Goal: Browse casually: Explore the website without a specific task or goal

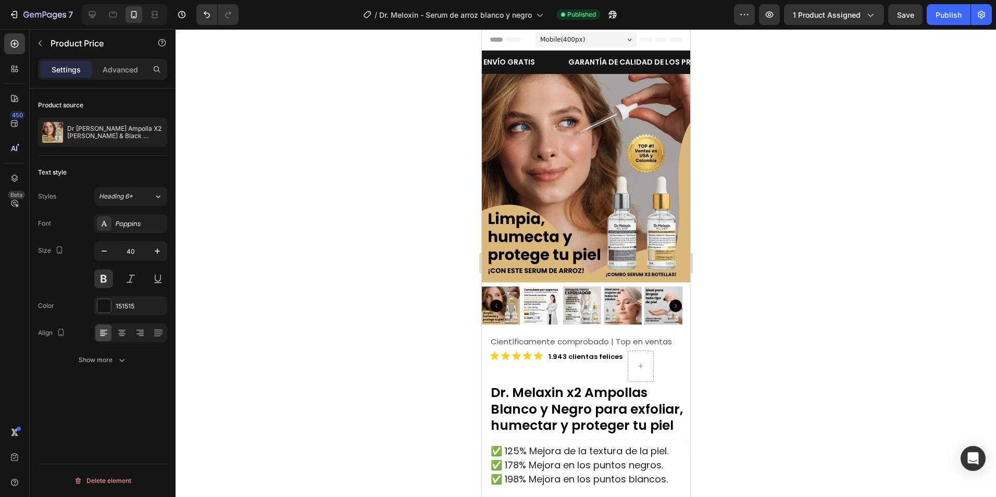
click at [845, 181] on div at bounding box center [586, 263] width 821 height 468
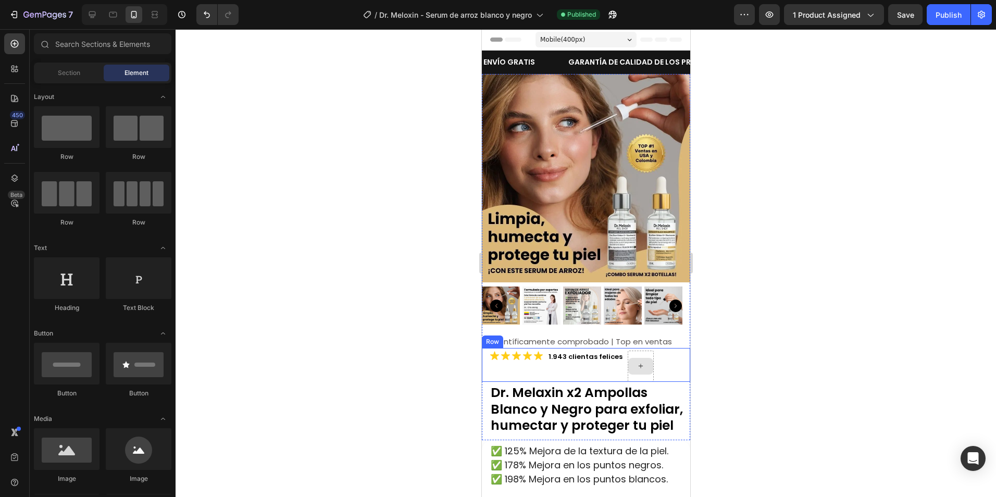
scroll to position [208, 0]
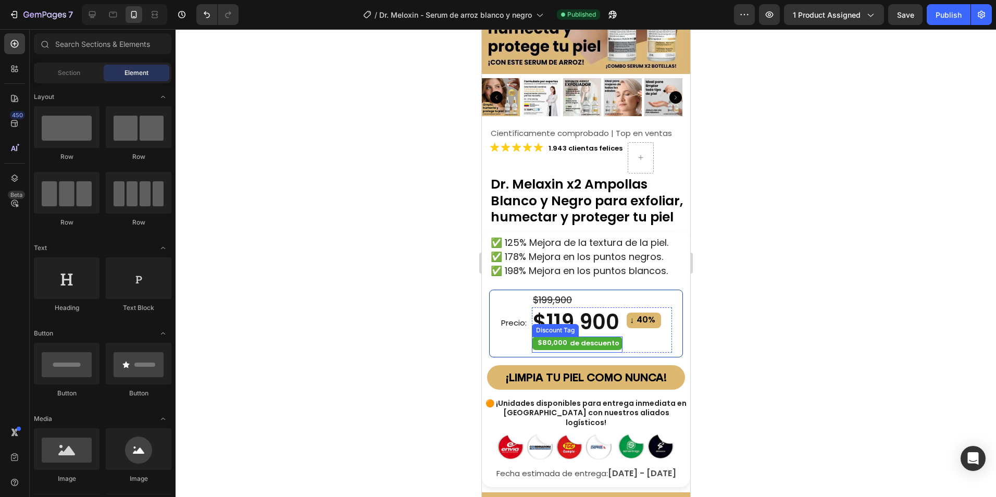
click at [544, 324] on div "Discount Tag" at bounding box center [554, 330] width 47 height 13
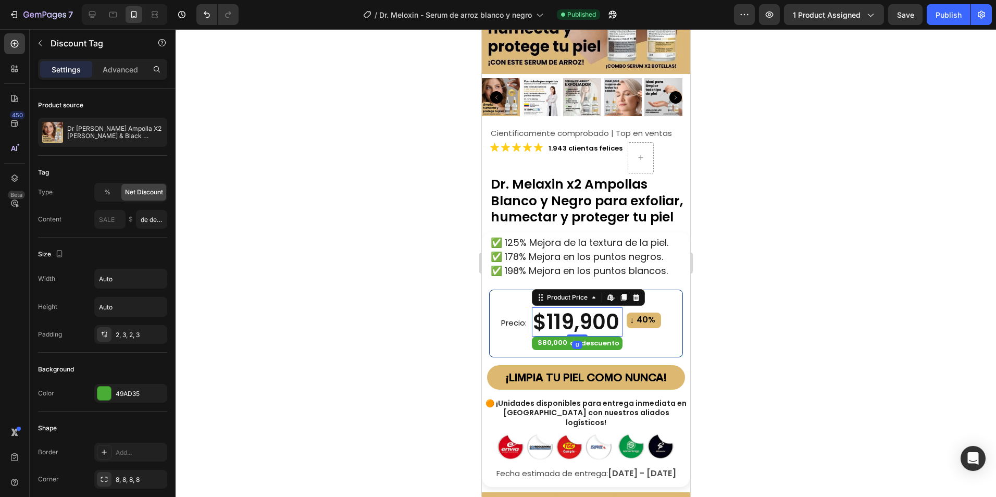
click at [550, 307] on div "$119,900" at bounding box center [576, 321] width 91 height 29
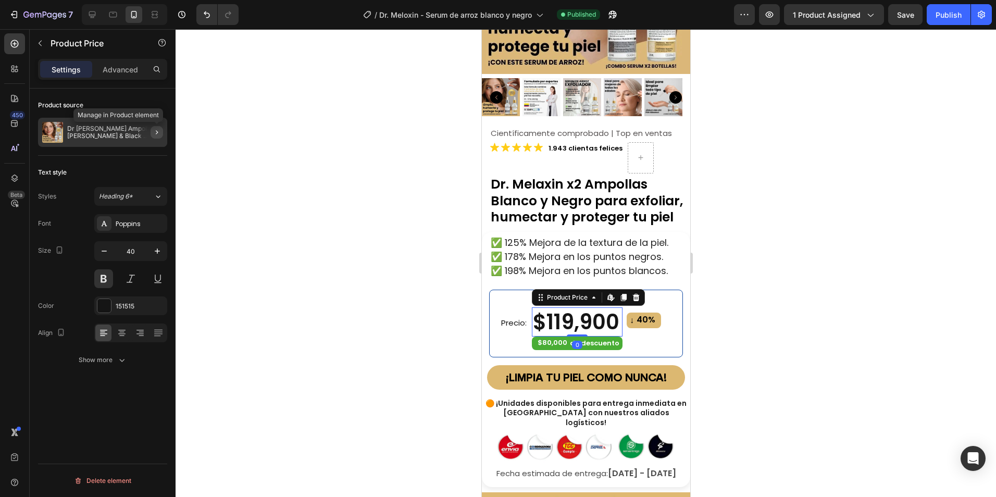
click at [159, 133] on icon "button" at bounding box center [157, 132] width 8 height 8
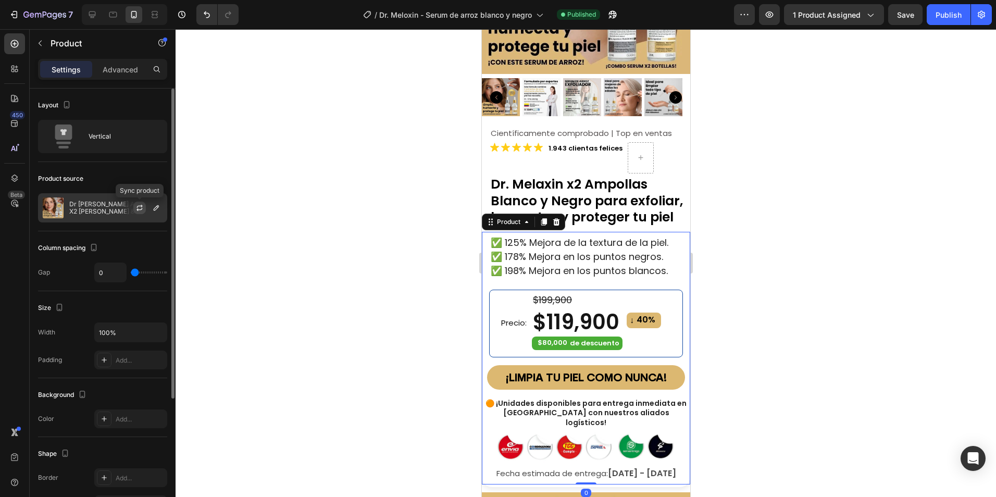
click at [138, 207] on icon "button" at bounding box center [139, 208] width 8 height 8
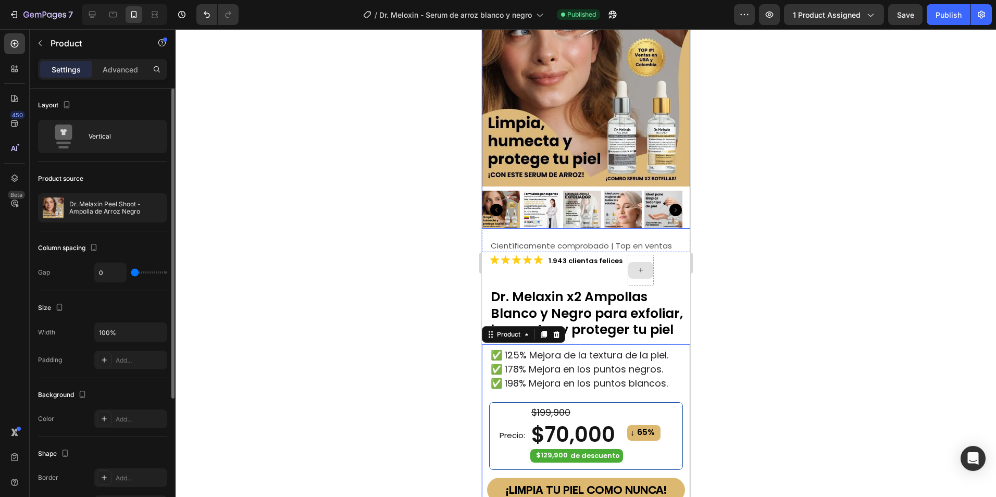
scroll to position [261, 0]
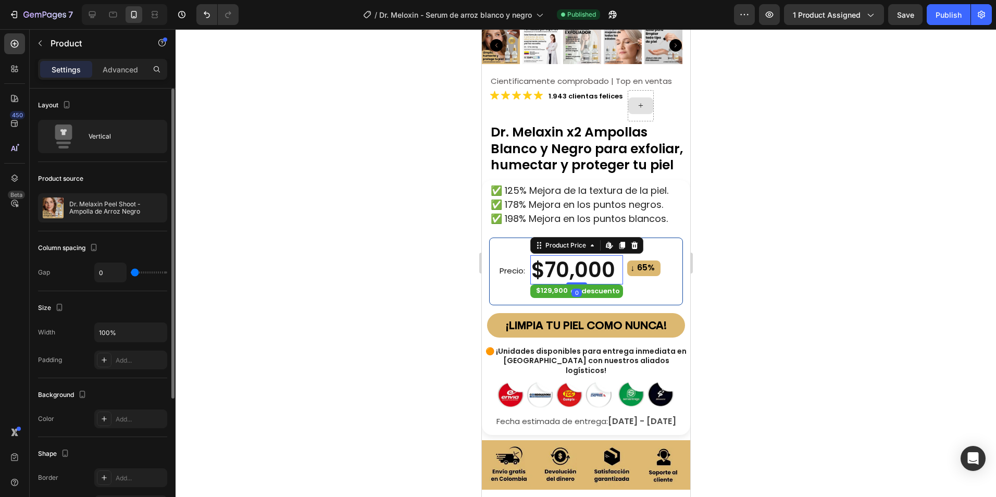
click at [584, 259] on div "$70,000" at bounding box center [576, 269] width 93 height 29
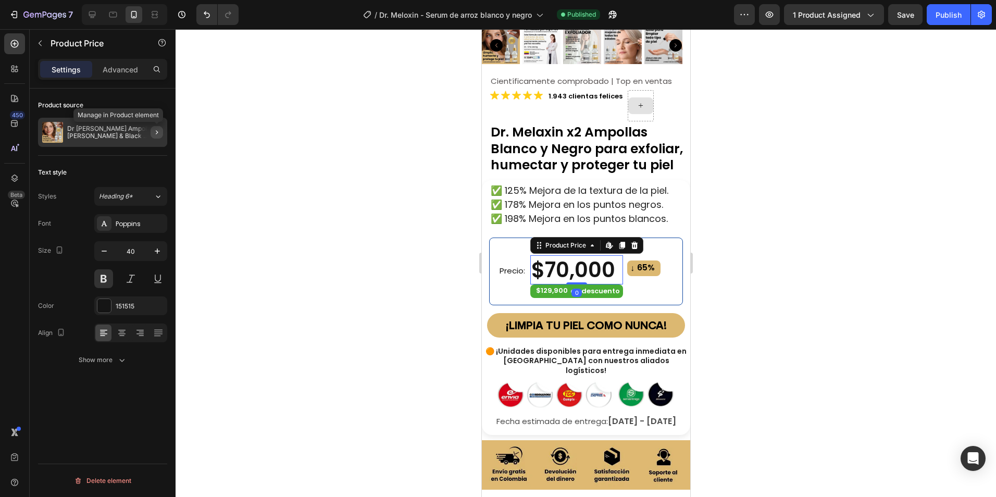
click at [158, 130] on icon "button" at bounding box center [157, 132] width 8 height 8
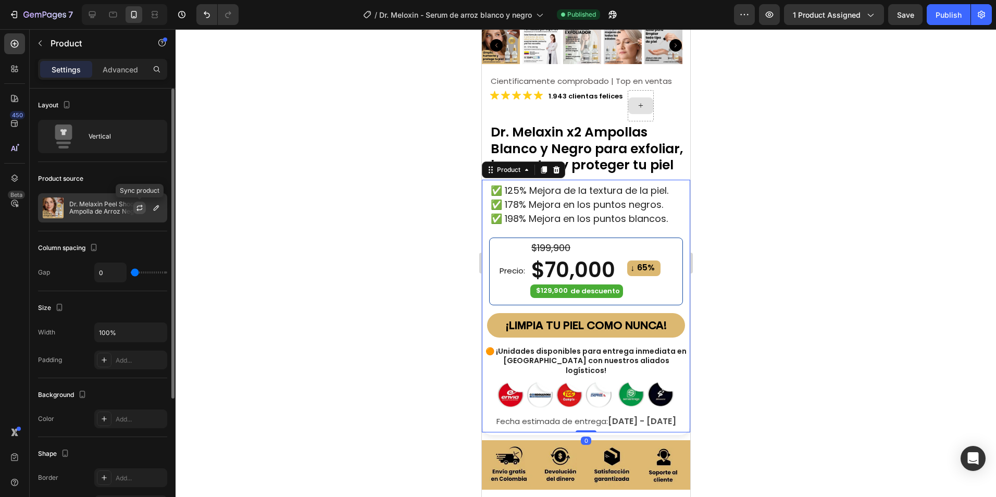
click at [139, 210] on icon "button" at bounding box center [140, 209] width 6 height 3
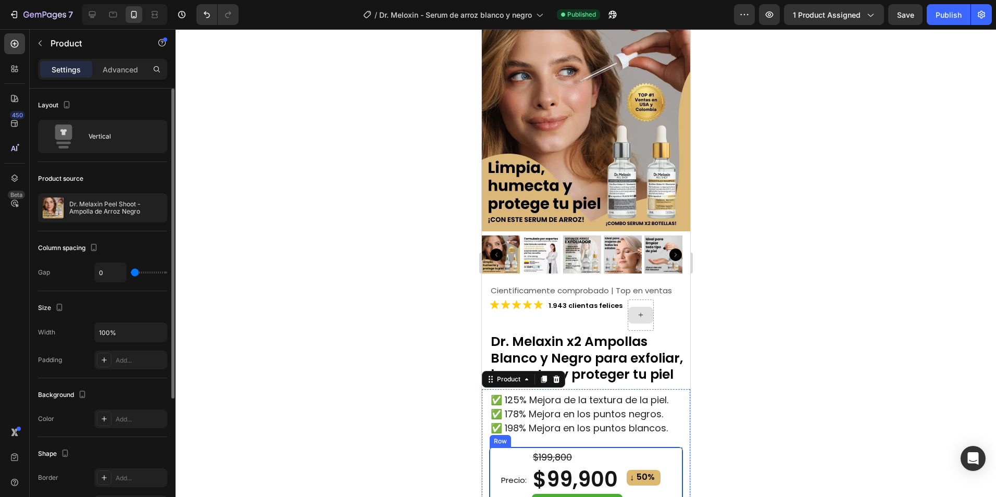
scroll to position [0, 0]
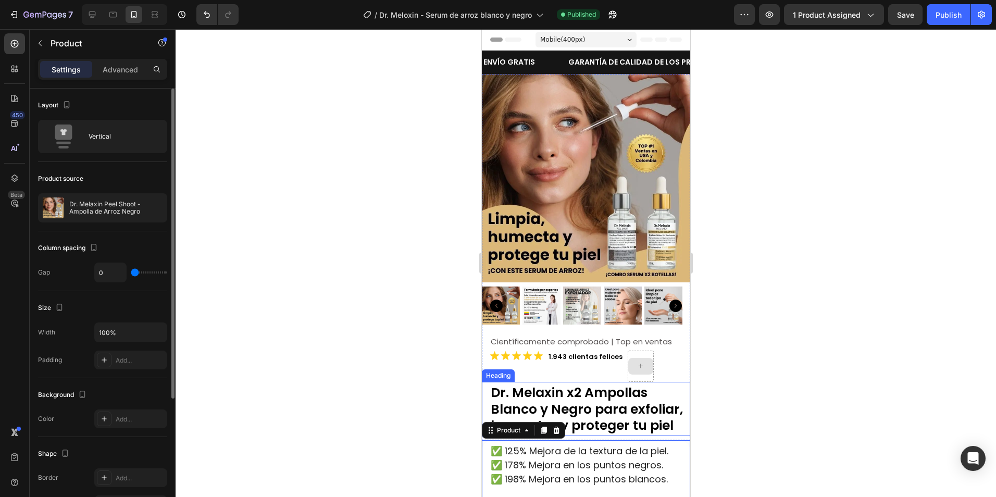
click at [561, 389] on span "Dr. Melaxin x2 Ampollas Blanco y Negro para exfoliar, humectar y proteger tu pi…" at bounding box center [586, 410] width 192 height 52
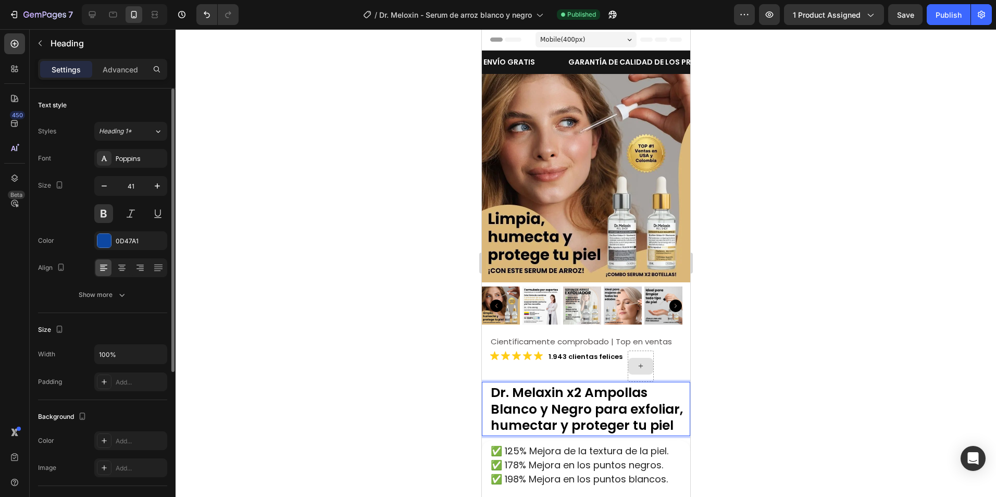
click at [578, 386] on span "Dr. Melaxin x2 Ampollas Blanco y Negro para exfoliar, humectar y proteger tu pi…" at bounding box center [586, 410] width 192 height 52
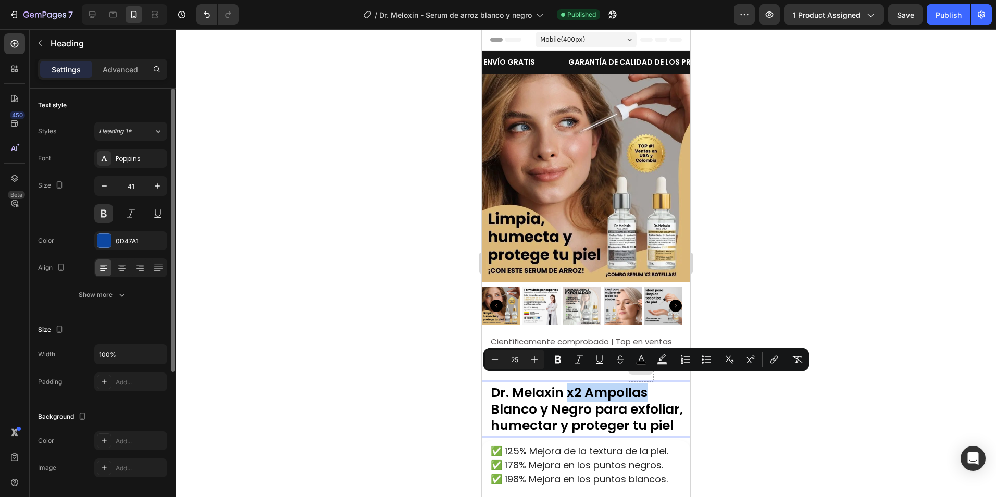
drag, startPoint x: 567, startPoint y: 386, endPoint x: 645, endPoint y: 389, distance: 78.2
click at [645, 389] on span "Dr. Melaxin x2 Ampollas Blanco y Negro para exfoliar, humectar y proteger tu pi…" at bounding box center [586, 410] width 192 height 52
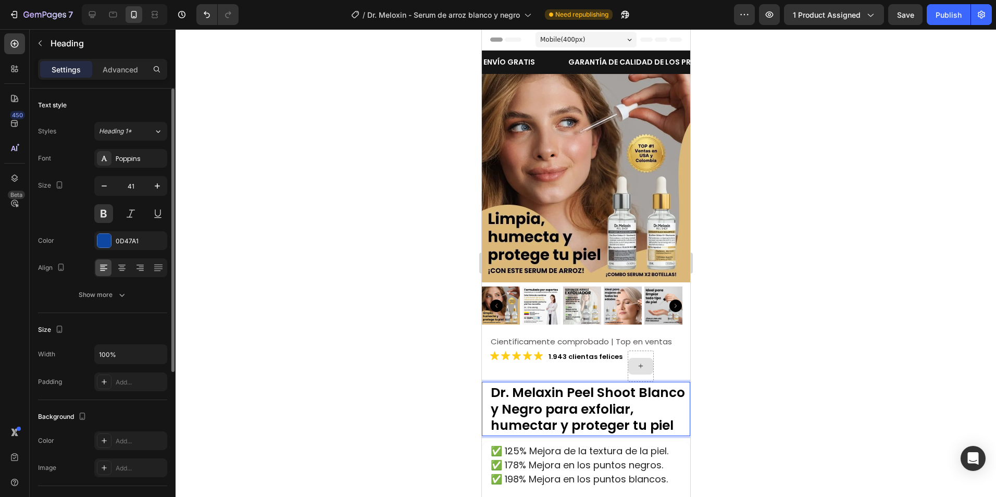
click at [561, 404] on span "Dr. Melaxin Peel Shoot Blanco y Negro para exfoliar, humectar y proteger tu piel" at bounding box center [587, 410] width 194 height 52
drag, startPoint x: 633, startPoint y: 386, endPoint x: 503, endPoint y: 384, distance: 129.8
click at [491, 384] on span "Dr. Melaxin Peel Shoot Blanco y Negro para exfoliar, humectar y proteger tu piel" at bounding box center [587, 410] width 194 height 52
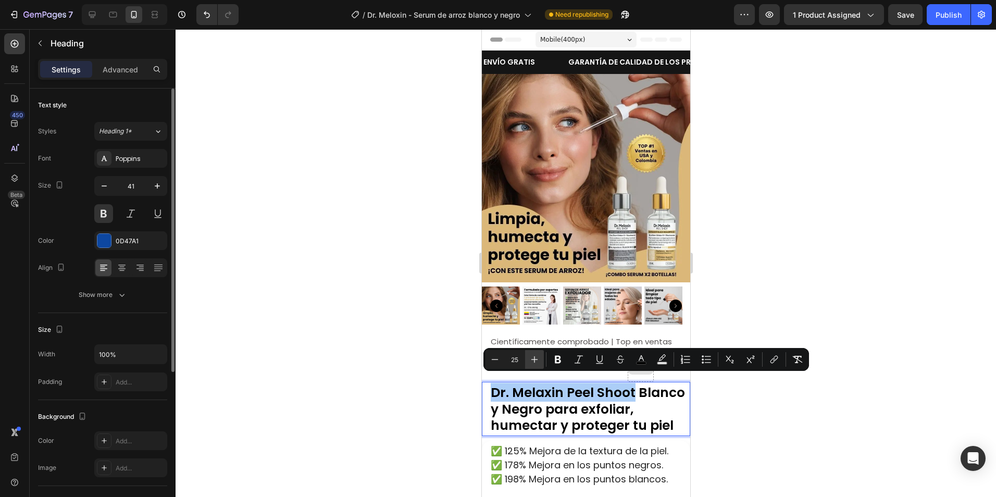
click at [535, 357] on icon "Editor contextual toolbar" at bounding box center [534, 359] width 7 height 7
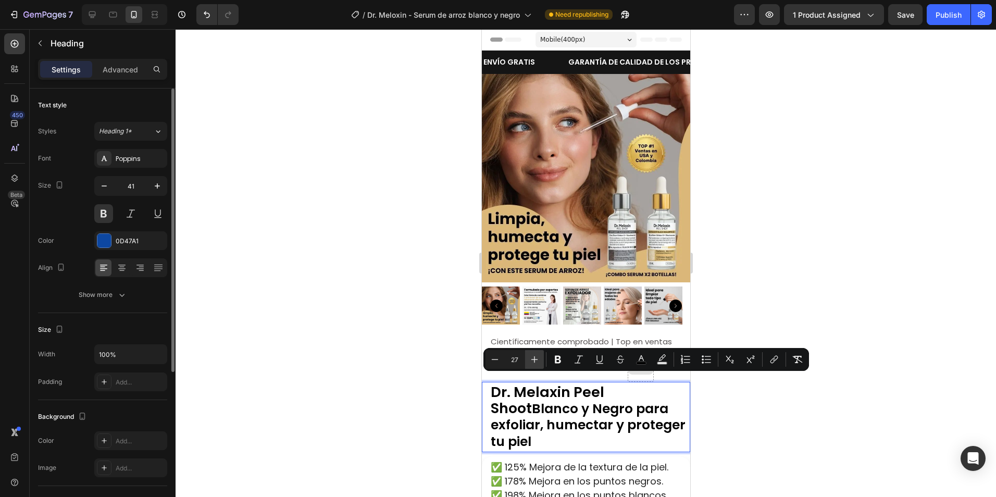
click at [535, 357] on icon "Editor contextual toolbar" at bounding box center [534, 359] width 7 height 7
type input "30"
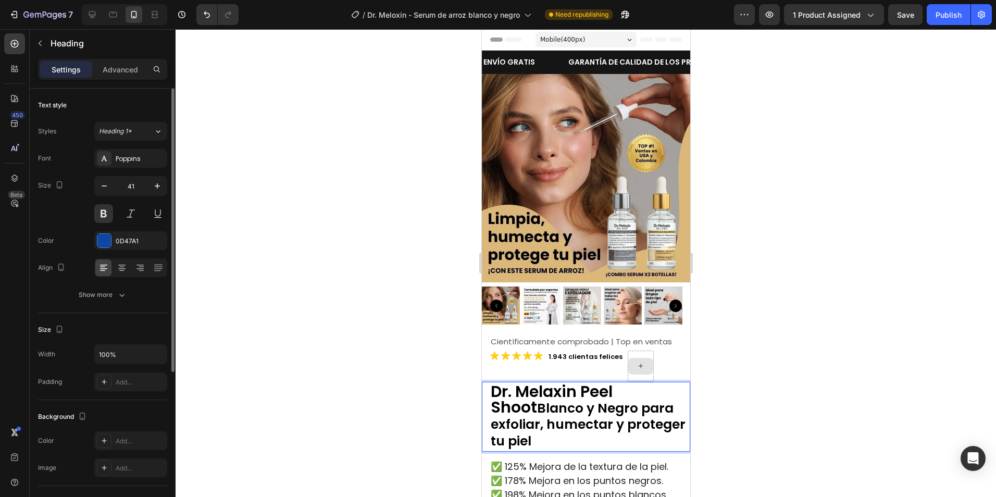
click at [603, 413] on span "Blanco y Negro para exfoliar, humectar y proteger tu piel" at bounding box center [587, 425] width 195 height 52
click at [575, 401] on span "Blanco y Negro para exfoliar, humectar y proteger tu piel" at bounding box center [587, 425] width 195 height 52
drag, startPoint x: 553, startPoint y: 401, endPoint x: 496, endPoint y: 401, distance: 57.3
click at [494, 402] on span "Blanco y Negro para exfoliar, humectar y proteger tu piel" at bounding box center [587, 425] width 195 height 52
click at [500, 403] on span "BSerumNegro para exfoliar, humectar y proteger tu piel" at bounding box center [587, 425] width 195 height 52
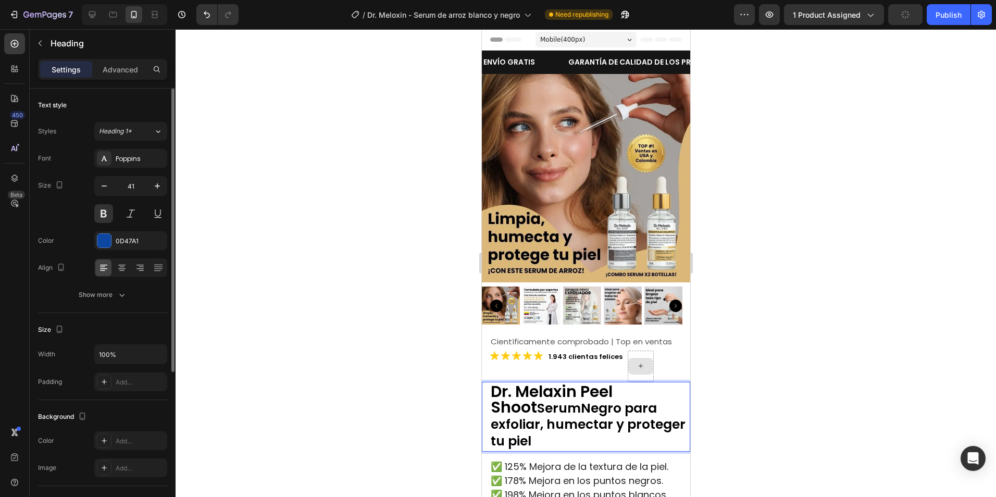
click at [537, 405] on span "SerumNegro para exfoliar, humectar y proteger tu piel" at bounding box center [587, 425] width 195 height 52
click at [617, 408] on p "Dr. Melaxin Peel Shoot Serum de arroz negro para exfoliar, humectar y proteger …" at bounding box center [589, 415] width 199 height 65
click at [657, 403] on span "Serum de arroz negro para exfoliar, humectar y proteger tu piel" at bounding box center [585, 425] width 191 height 52
click at [634, 401] on span "Serum de arroz negro para exfoliar, humectar y proteger tu piel" at bounding box center [585, 425] width 191 height 52
click at [623, 424] on p "Dr. Melaxin Peel Shoot Serum de arroz negro ultrapotente para exfoliar, humecta…" at bounding box center [589, 415] width 199 height 65
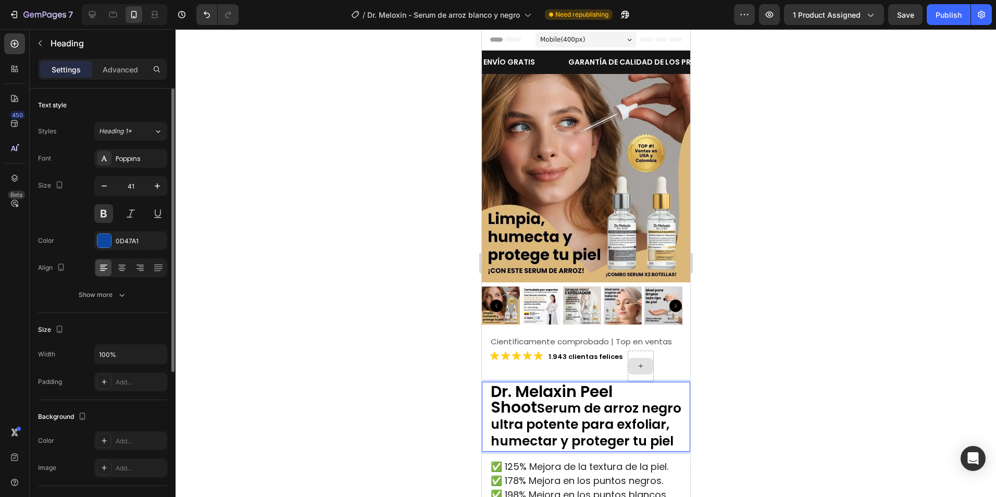
click at [566, 413] on span "Serum de arroz negro ultra potente para exfoliar, humectar y proteger tu piel" at bounding box center [585, 425] width 191 height 52
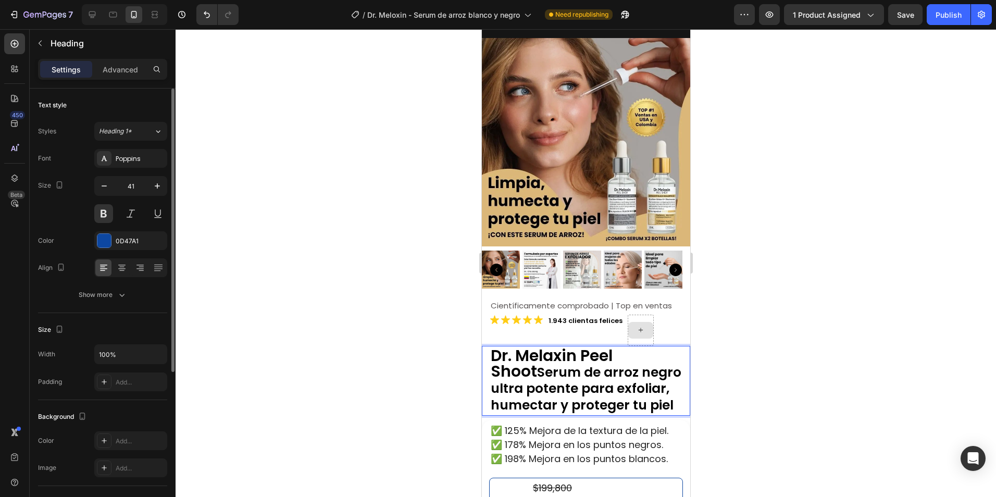
scroll to position [52, 0]
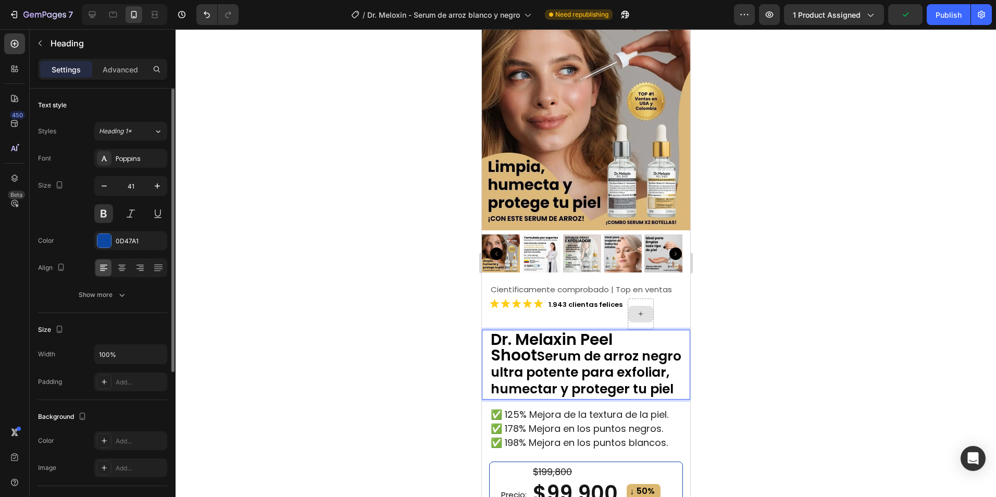
click at [516, 379] on span "Serum de arroz negro ultra potente para exfoliar, humectar y proteger tu piel" at bounding box center [585, 373] width 191 height 52
click at [620, 382] on span "Serum de arroz negro ultra potente para exfoliar, humectar y proteger tu piel" at bounding box center [585, 373] width 191 height 52
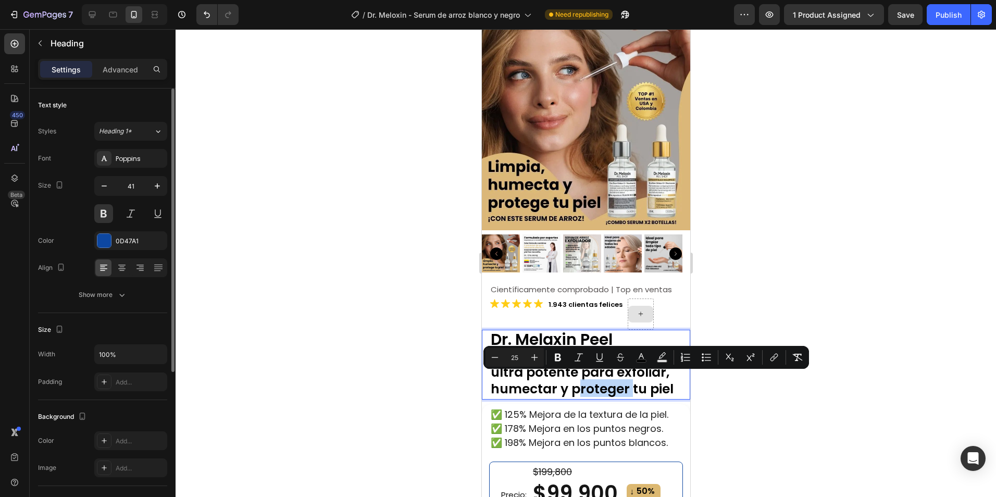
drag, startPoint x: 628, startPoint y: 382, endPoint x: 574, endPoint y: 382, distance: 54.2
click at [574, 382] on span "Serum de arroz negro ultra potente para exfoliar, humectar y proteger tu piel" at bounding box center [585, 373] width 191 height 52
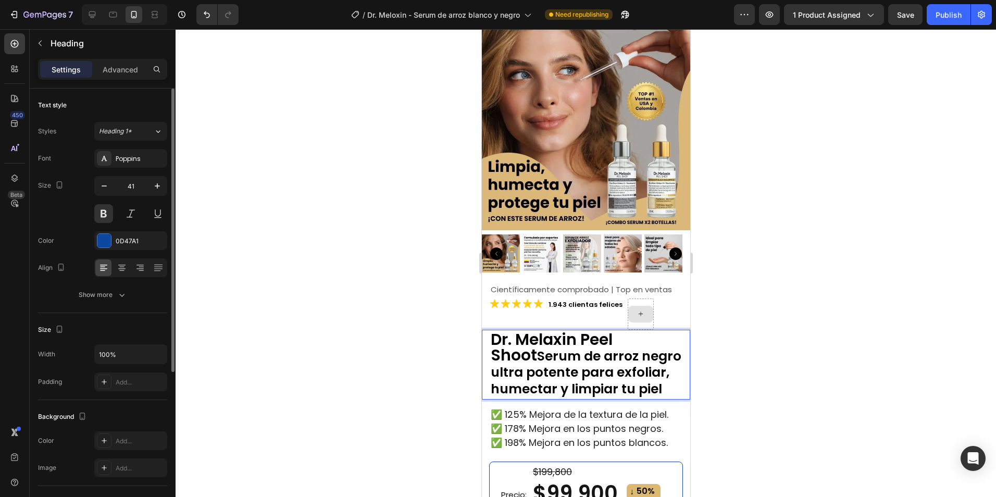
click at [574, 382] on span "Serum de arroz negro ultra potente para exfoliar, humectar y limpiar tu piel" at bounding box center [585, 373] width 191 height 52
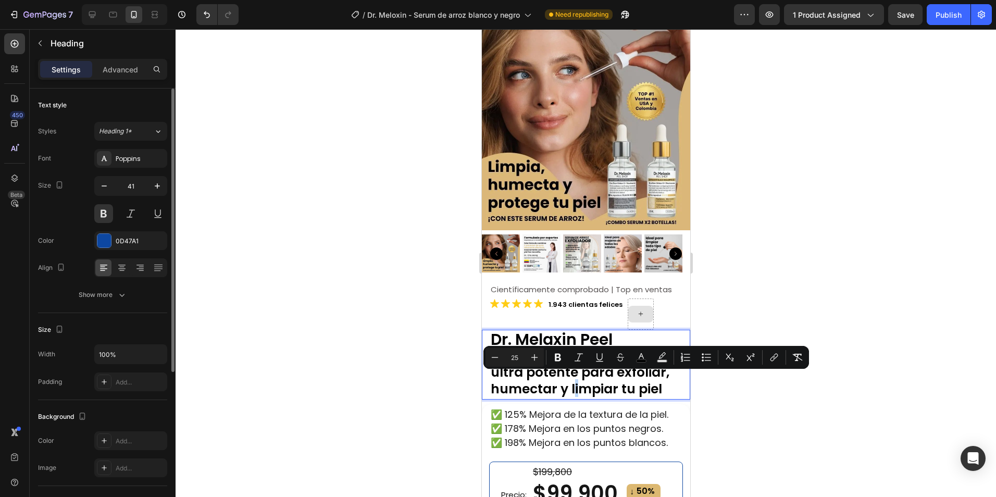
click at [571, 381] on span "Serum de arroz negro ultra potente para exfoliar, humectar y limpiar tu piel" at bounding box center [585, 373] width 191 height 52
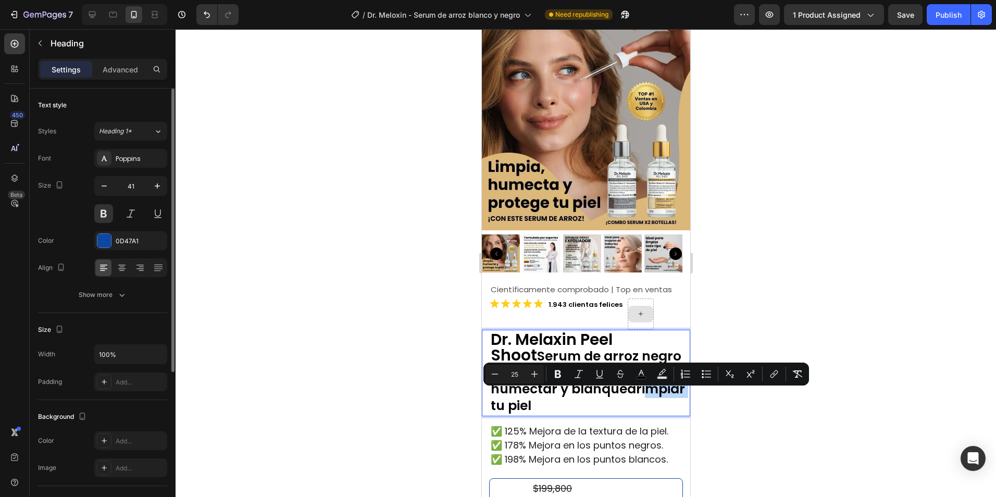
drag, startPoint x: 603, startPoint y: 401, endPoint x: 560, endPoint y: 399, distance: 43.3
click at [560, 399] on span "Serum de arroz negro ultra potente para exfoliar, humectar y blanquearimpiar tu…" at bounding box center [587, 381] width 194 height 68
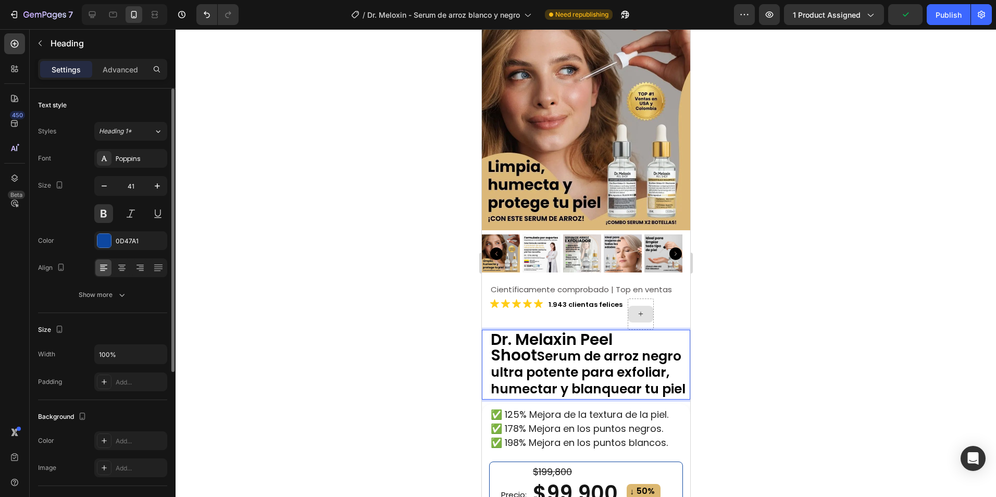
click at [580, 357] on span "Serum de arroz negro ultra potente para exfoliar, humectar y blanquear tu piel" at bounding box center [587, 373] width 195 height 52
click at [551, 366] on span "Serum de arroz negro ultra potente para exfoliar, humectar y blanquear tu piel" at bounding box center [587, 373] width 195 height 52
click at [543, 379] on span "Serum de arroz negro ultra potente para exfoliar, humectar y blanquear tu piel" at bounding box center [587, 373] width 195 height 52
click at [576, 383] on span "Serum de arroz negro ultra potente para exfoliar, humectar y blanquear tu piel" at bounding box center [587, 373] width 195 height 52
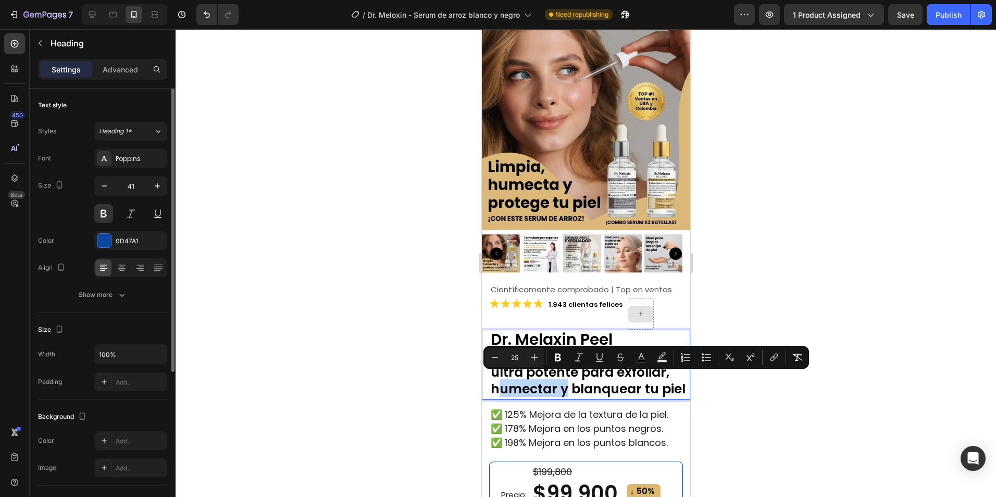
drag, startPoint x: 560, startPoint y: 383, endPoint x: 491, endPoint y: 382, distance: 68.8
click at [491, 382] on span "Serum de arroz negro ultra potente para exfoliar, humectar y blanquear tu piel" at bounding box center [587, 373] width 195 height 52
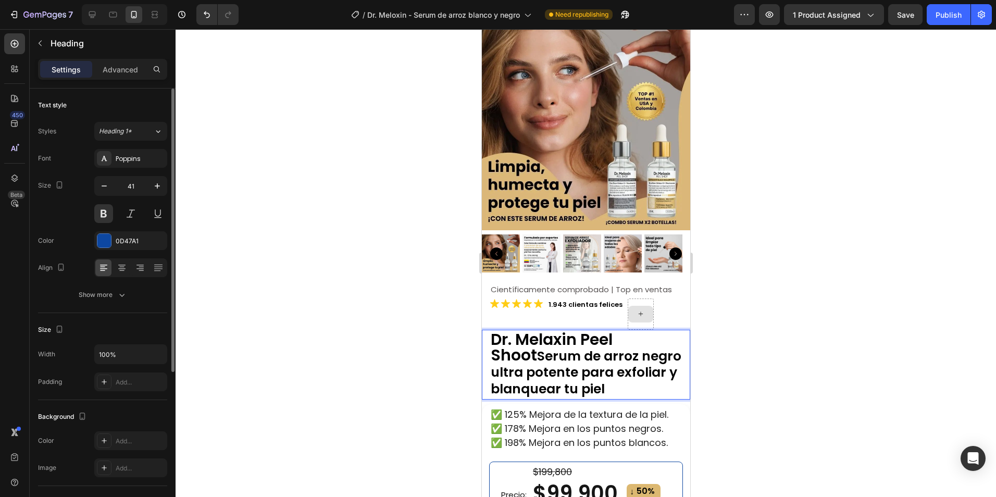
click at [746, 344] on div at bounding box center [586, 263] width 821 height 468
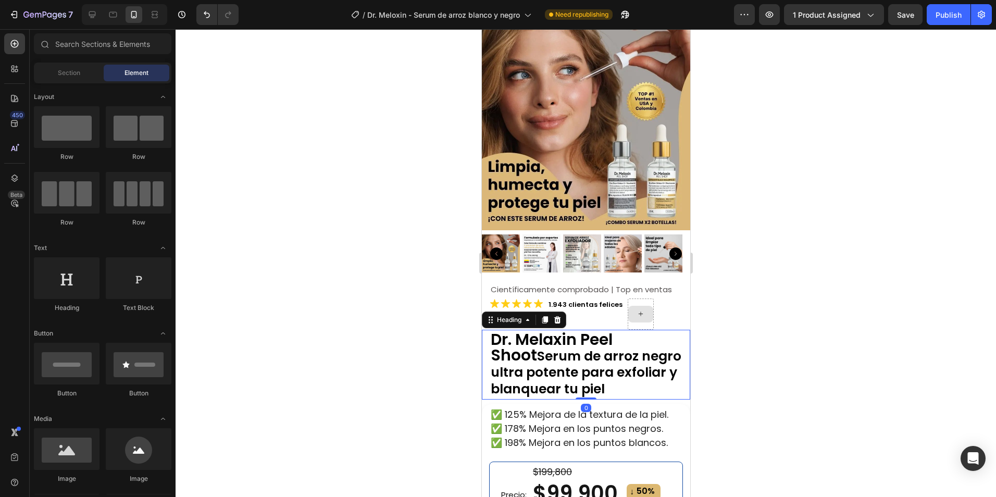
click at [614, 359] on span "Serum de arroz negro ultra potente para exfoliar y blanquear tu piel" at bounding box center [585, 373] width 191 height 52
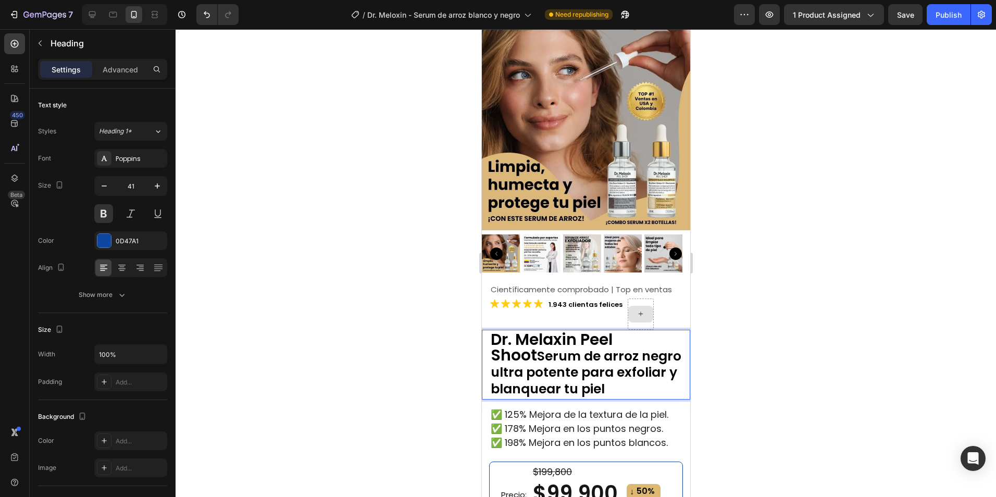
click at [614, 385] on p "Dr. Melaxin Peel Shoot Serum de arroz negro ultra potente para exfoliar y blanq…" at bounding box center [589, 363] width 199 height 65
drag, startPoint x: 610, startPoint y: 383, endPoint x: 489, endPoint y: 355, distance: 123.5
click at [489, 355] on h2 "Dr. Melaxin Peel Shoot Serum de arroz negro ultra potente para exfoliar y blanq…" at bounding box center [589, 363] width 201 height 67
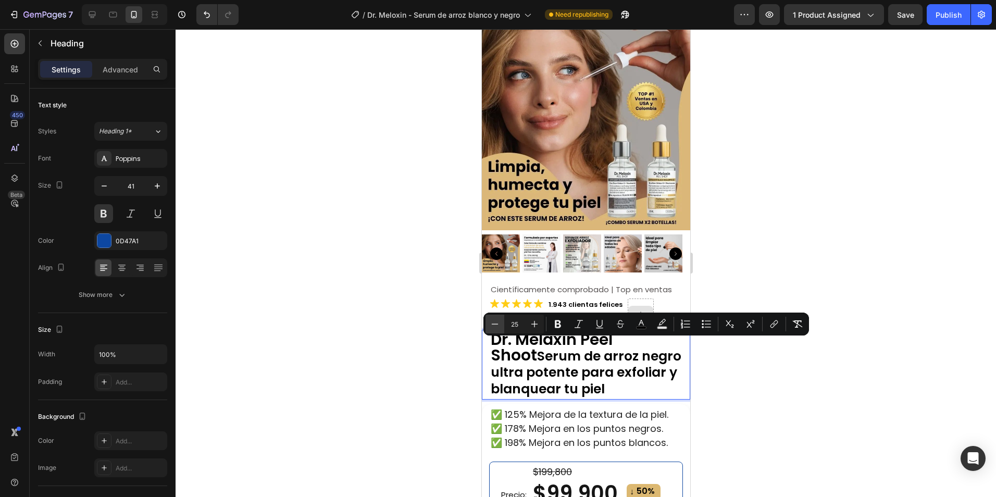
click at [496, 325] on icon "Editor contextual toolbar" at bounding box center [495, 324] width 10 height 10
click at [497, 325] on icon "Editor contextual toolbar" at bounding box center [495, 324] width 10 height 10
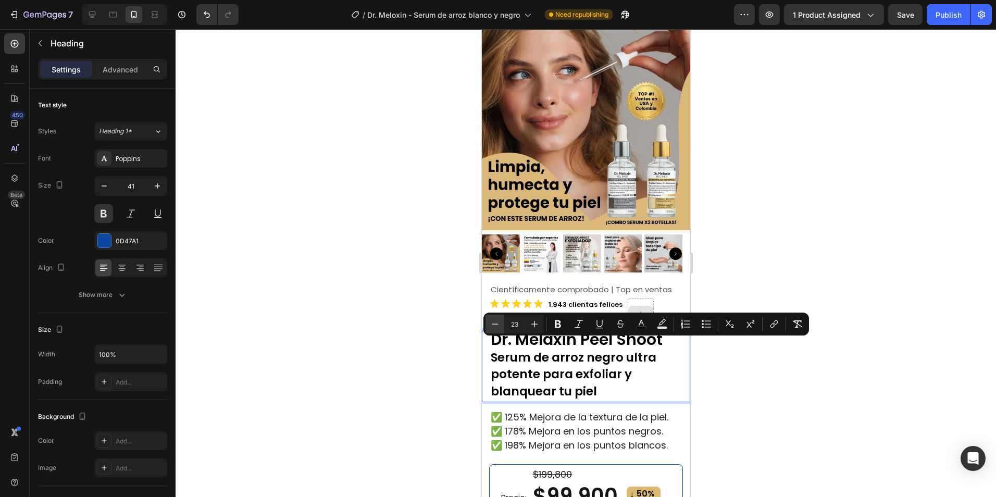
click at [497, 325] on icon "Editor contextual toolbar" at bounding box center [495, 324] width 10 height 10
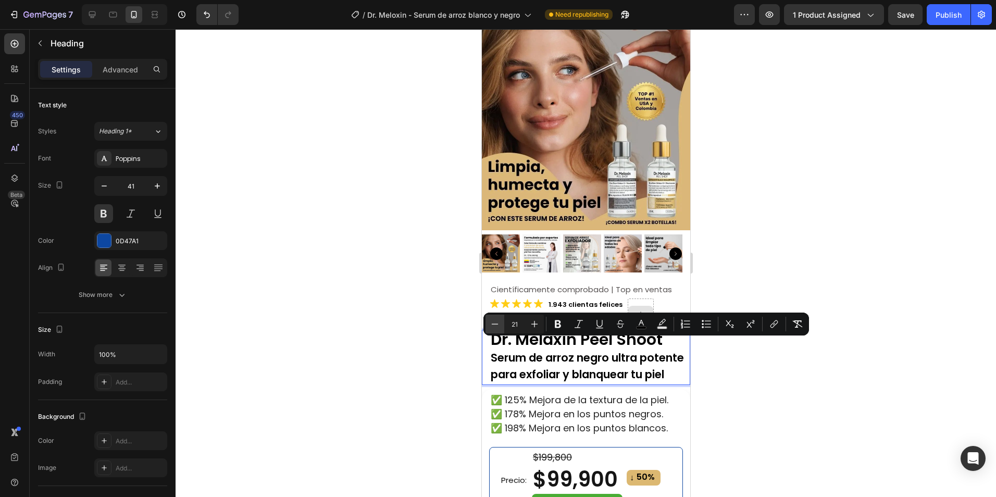
click at [497, 325] on icon "Editor contextual toolbar" at bounding box center [495, 324] width 10 height 10
type input "20"
click at [671, 366] on p "Dr. Melaxin Peel Shoot Serum de arroz negro ultra potente para exfoliar y blanq…" at bounding box center [589, 357] width 199 height 52
click at [792, 367] on div at bounding box center [586, 263] width 821 height 468
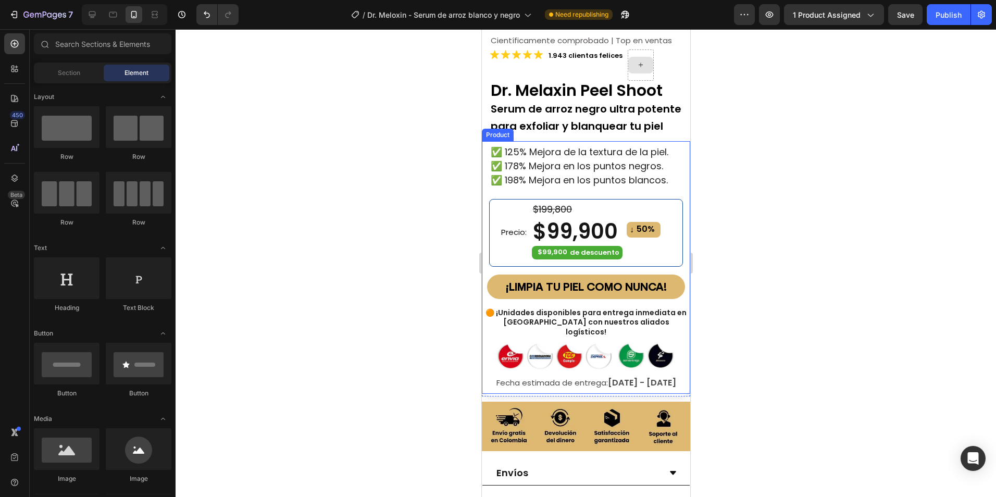
scroll to position [365, 0]
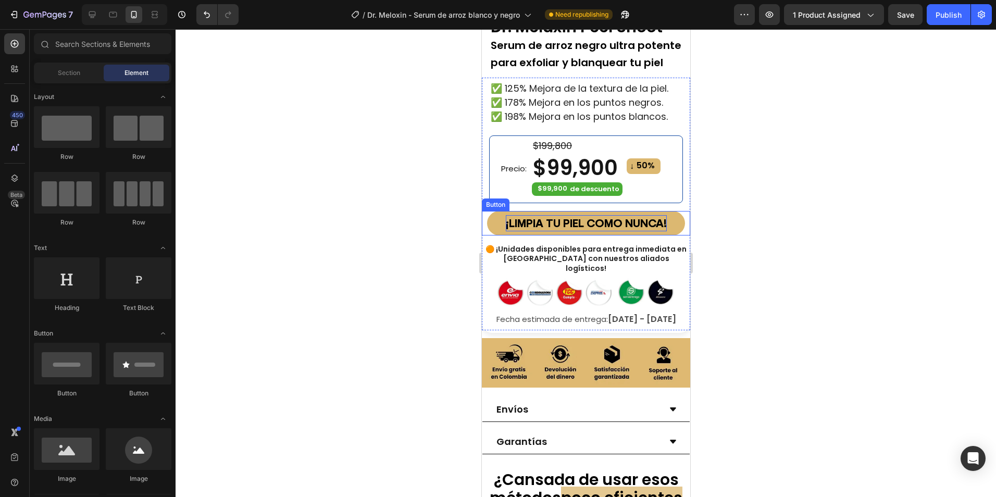
click at [603, 217] on p "¡LIMPIA TU PIEL COMO NUNCA!" at bounding box center [585, 223] width 161 height 16
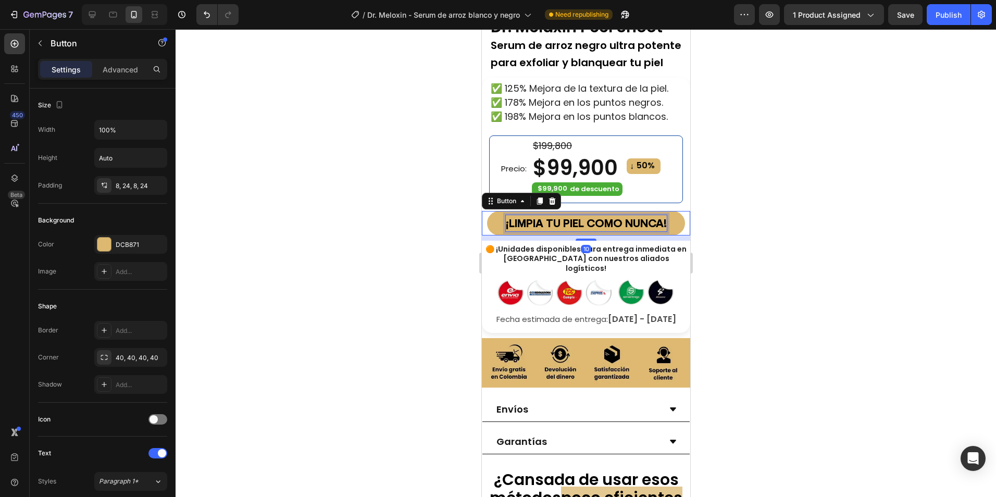
click at [536, 217] on p "¡LIMPIA TU PIEL COMO NUNCA!" at bounding box center [585, 223] width 161 height 16
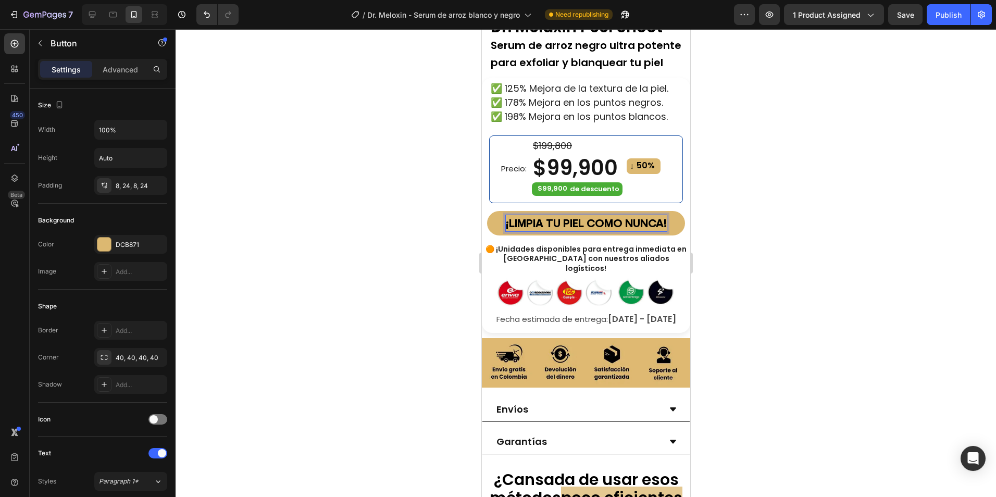
click at [497, 215] on button "¡LIMPIA TU PIEL COMO NUNCA!" at bounding box center [586, 223] width 198 height 24
click at [534, 215] on p "¡LIMPIA TU PIEL COMO NUNCA!" at bounding box center [585, 223] width 161 height 16
click at [515, 215] on p "¡LIMPIA TU PIEL COMO NUNCA!" at bounding box center [585, 223] width 161 height 16
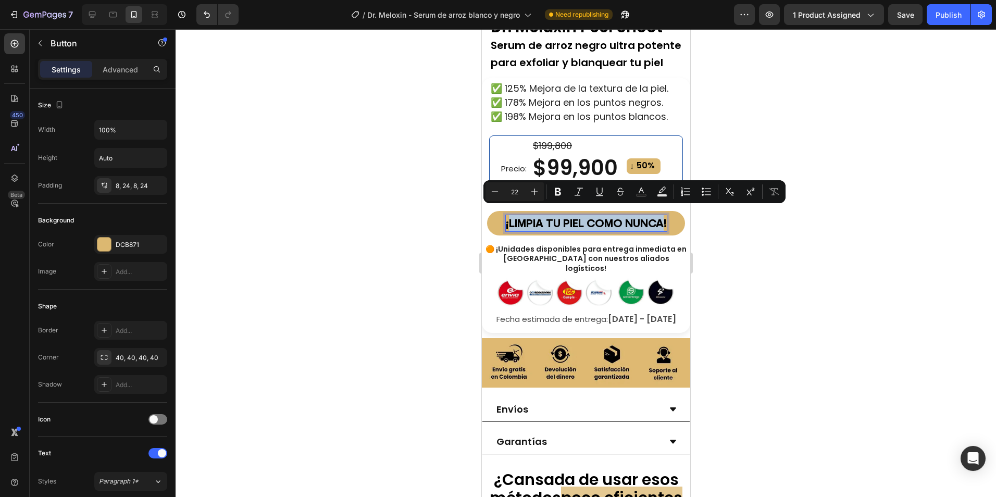
drag, startPoint x: 506, startPoint y: 214, endPoint x: 657, endPoint y: 213, distance: 150.1
click at [657, 215] on p "¡LIMPIA TU PIEL COMO NUNCA!" at bounding box center [585, 223] width 161 height 16
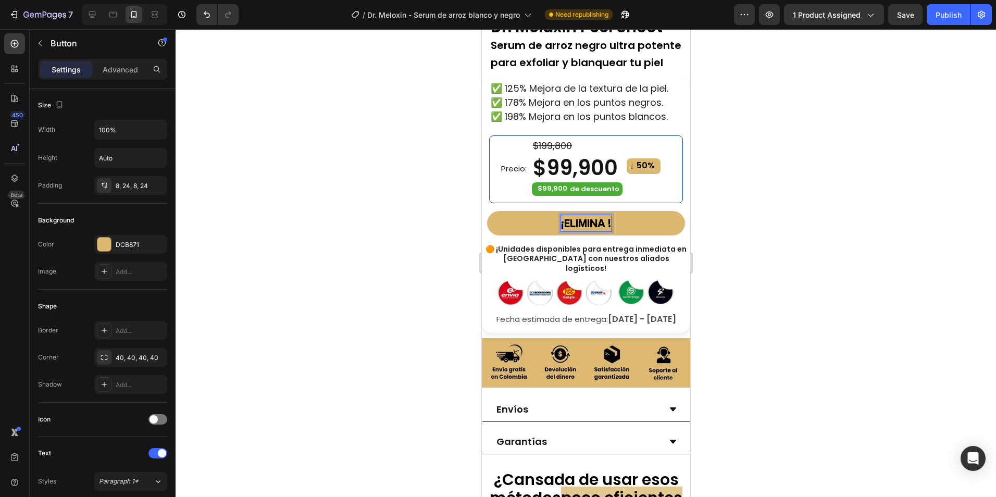
click at [487, 211] on button "¡ELIMINA !" at bounding box center [586, 223] width 198 height 24
click at [487, 211] on button "¡ELIMINA TUS !" at bounding box center [586, 223] width 198 height 24
click at [765, 216] on div at bounding box center [586, 263] width 821 height 468
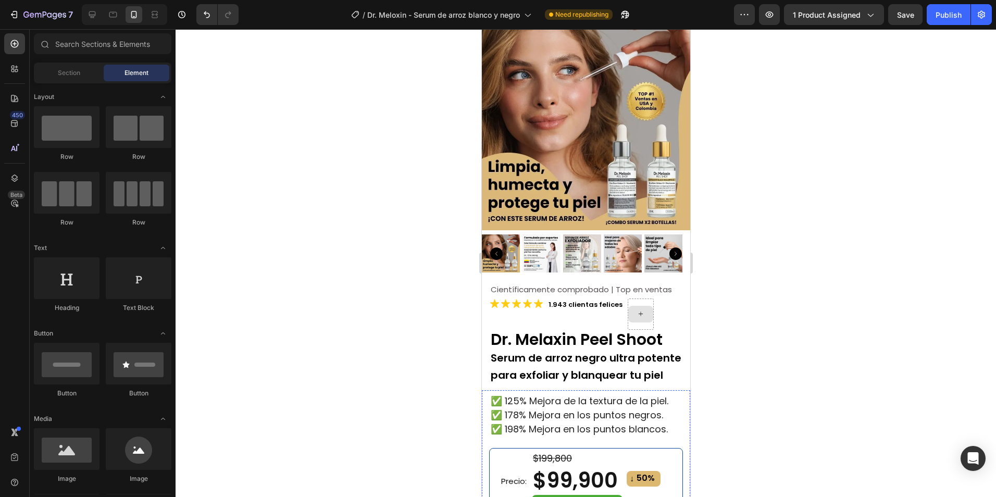
scroll to position [0, 0]
